Goal: Find specific page/section: Find specific page/section

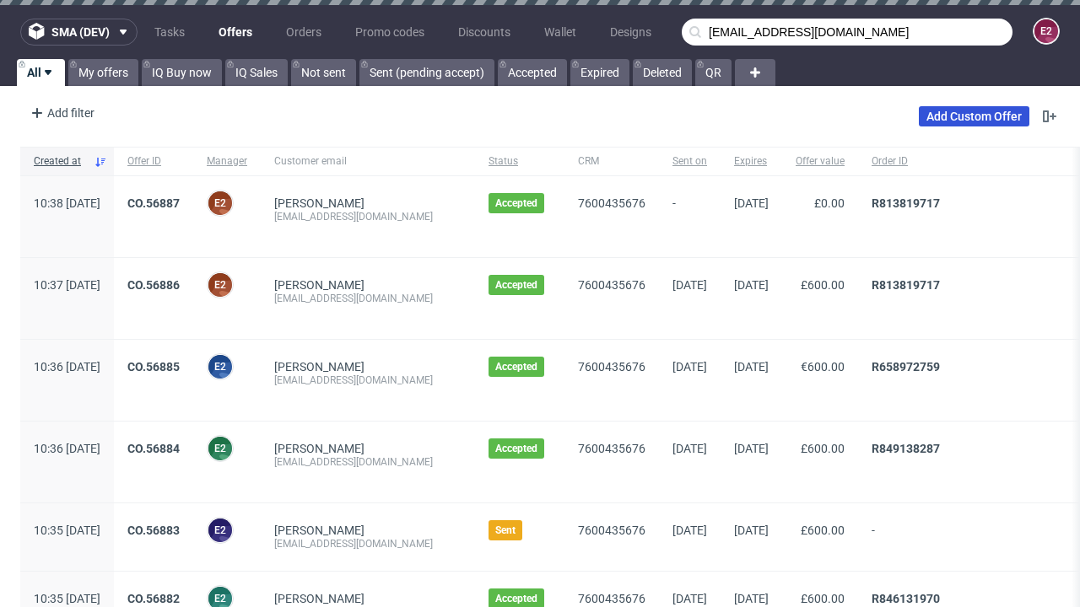
type input "[EMAIL_ADDRESS][DOMAIN_NAME]"
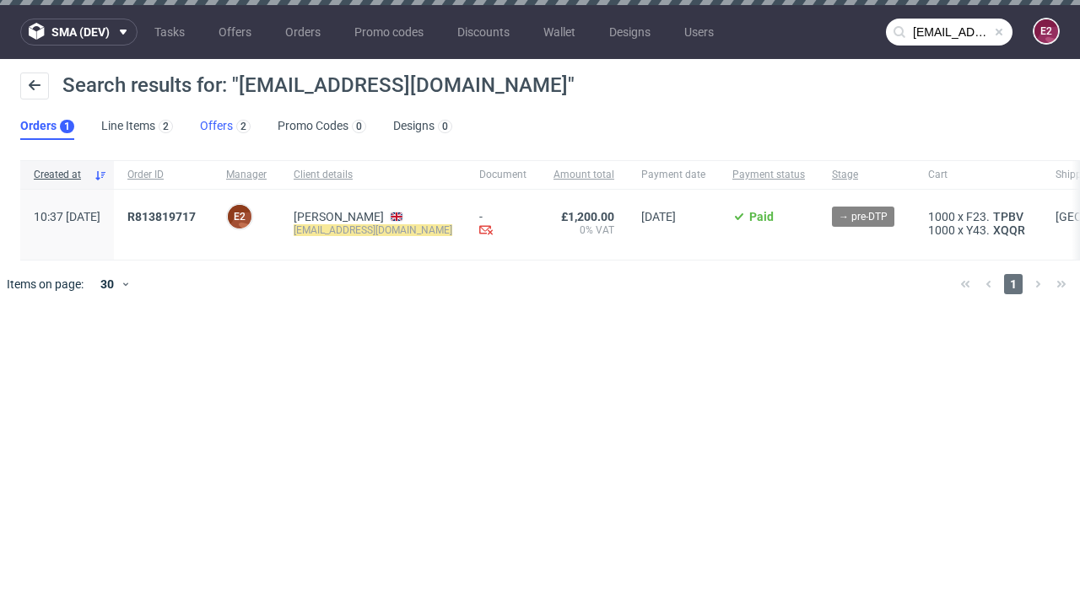
click at [225, 127] on link "Offers 2" at bounding box center [225, 126] width 51 height 27
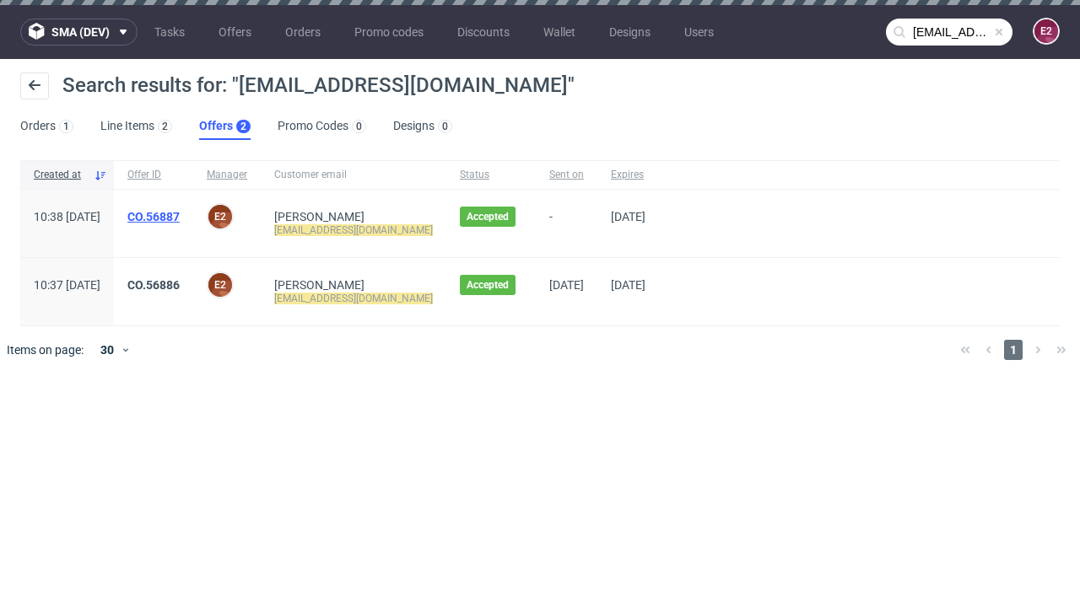
click at [180, 217] on link "CO.56887" at bounding box center [153, 216] width 52 height 13
